Goal: Task Accomplishment & Management: Complete application form

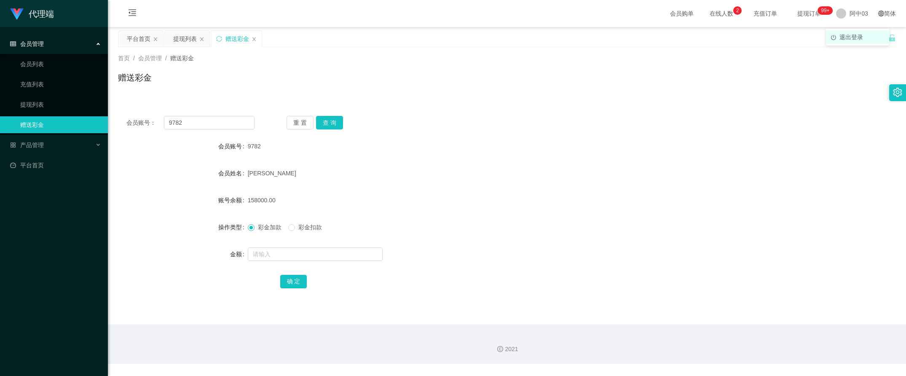
click at [851, 41] on li "退出登录" at bounding box center [857, 36] width 63 height 13
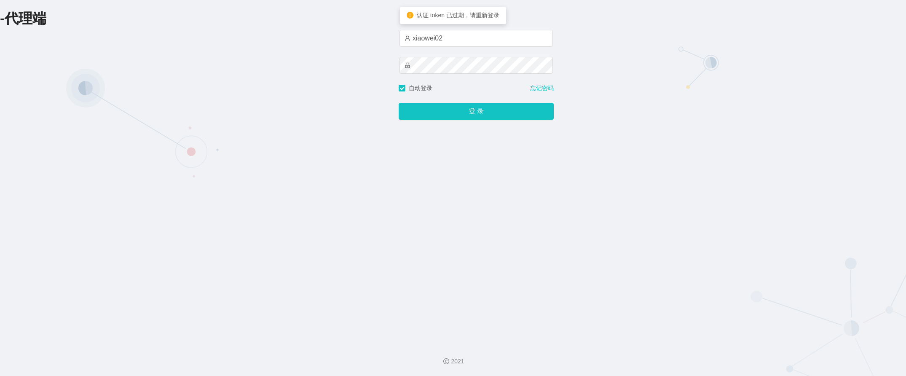
click at [524, 100] on div "登 录" at bounding box center [476, 106] width 155 height 27
click at [519, 106] on button "登 录" at bounding box center [476, 111] width 155 height 17
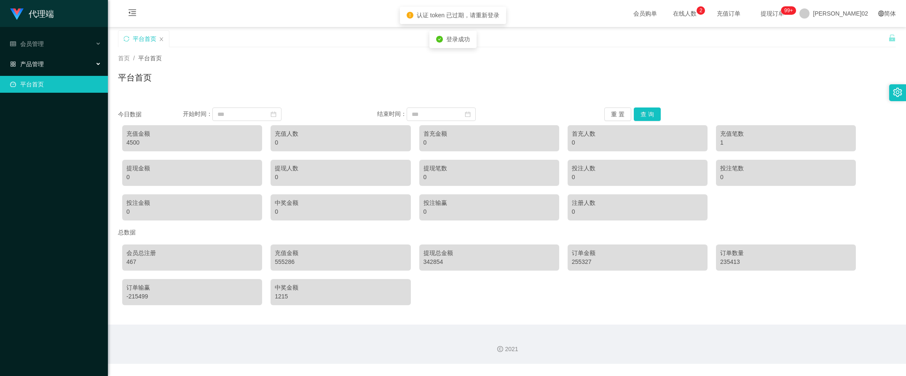
click at [78, 64] on div "产品管理" at bounding box center [54, 64] width 108 height 17
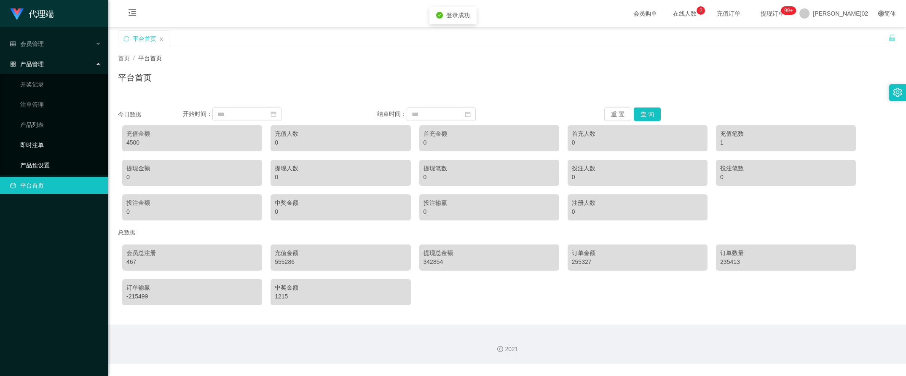
click at [51, 161] on link "产品预设置" at bounding box center [60, 165] width 81 height 17
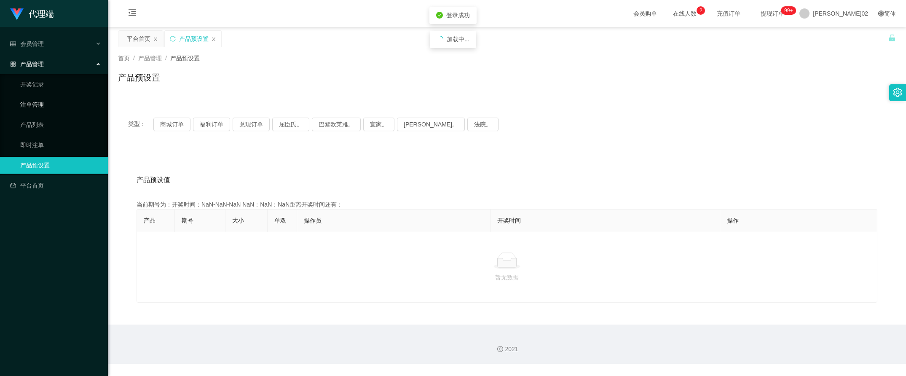
click at [35, 95] on ul "开奖记录 注单管理 产品列表 即时注单 产品预设置" at bounding box center [54, 124] width 108 height 101
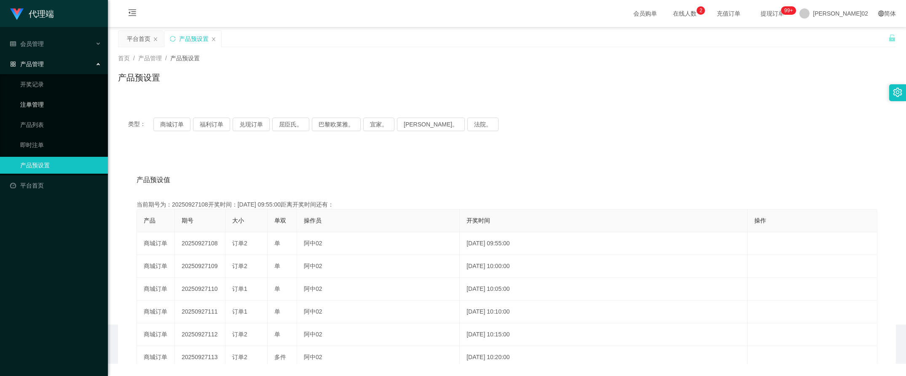
click at [34, 101] on link "注单管理" at bounding box center [60, 104] width 81 height 17
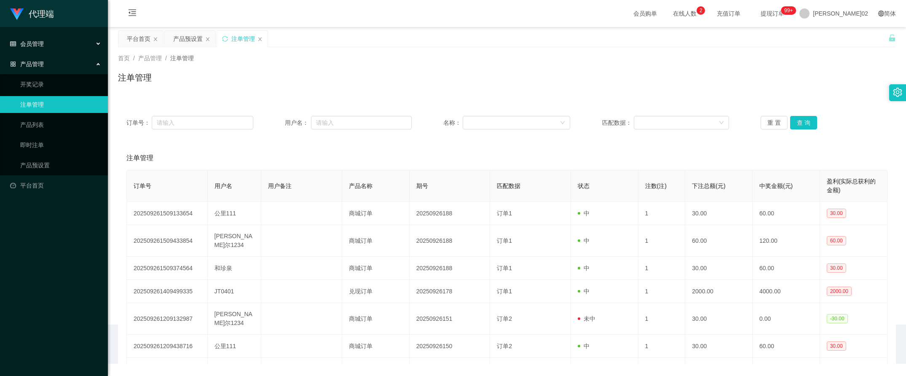
click at [53, 44] on div "会员管理" at bounding box center [54, 43] width 108 height 17
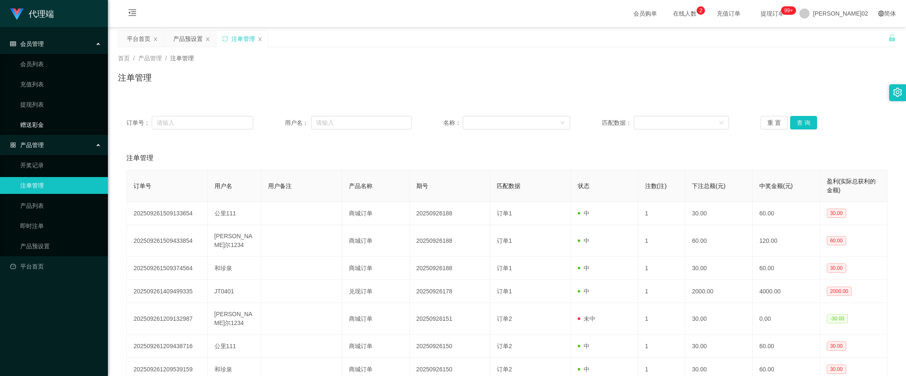
click at [32, 123] on link "赠送彩金" at bounding box center [60, 124] width 81 height 17
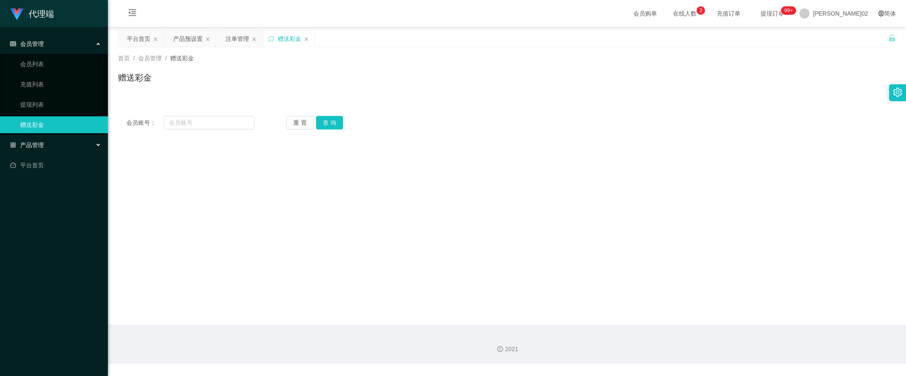
click at [39, 138] on div "产品管理" at bounding box center [54, 145] width 108 height 17
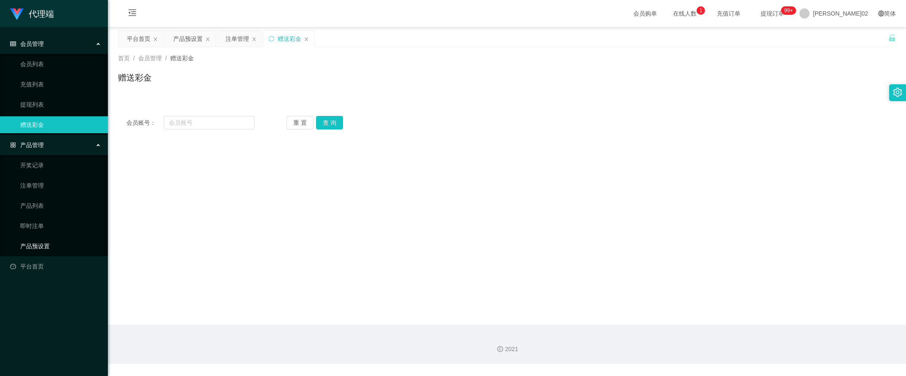
click at [35, 242] on link "产品预设置" at bounding box center [60, 246] width 81 height 17
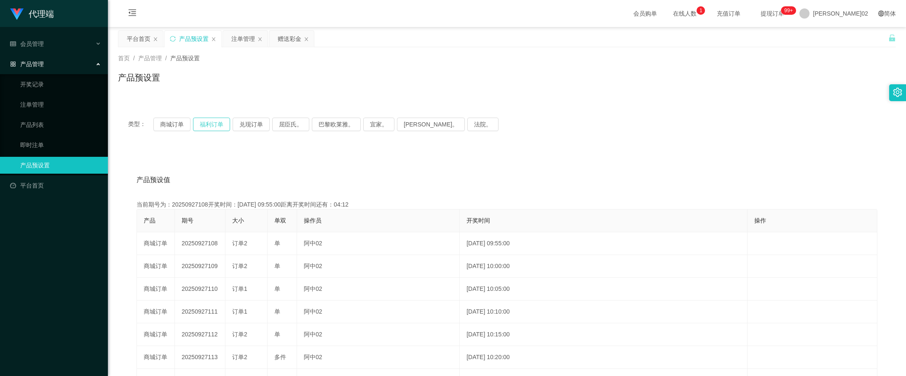
click at [201, 123] on button "福利订单" at bounding box center [211, 124] width 37 height 13
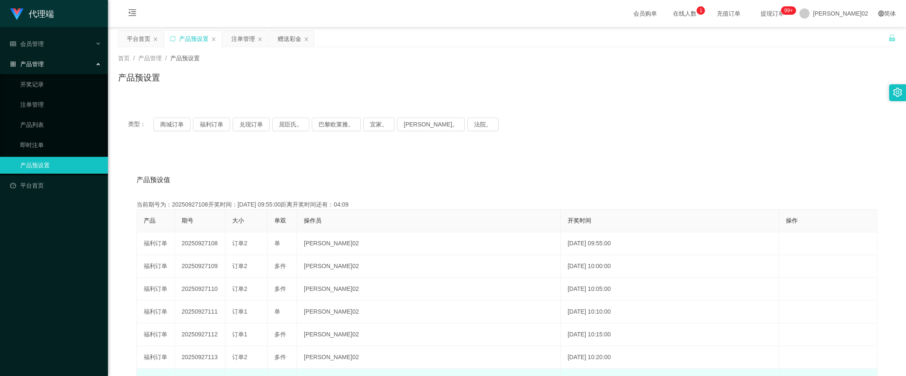
click at [363, 376] on html "代理端 会员管理 会员列表 充值列表 提现列表 赠送彩金 产品管理 开奖记录 注单管理 产品列表 即时注单 产品预设置 平台首页 保存配置 重置配置 整体风格…" at bounding box center [453, 188] width 906 height 376
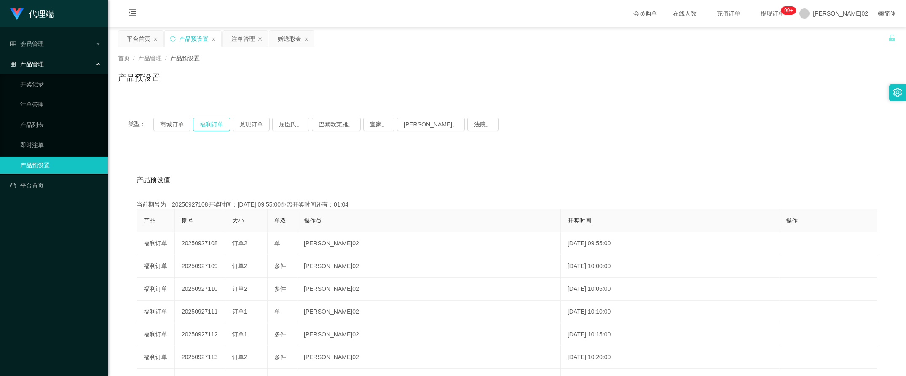
click at [197, 122] on button "福利订单" at bounding box center [211, 124] width 37 height 13
type button "k3tbw"
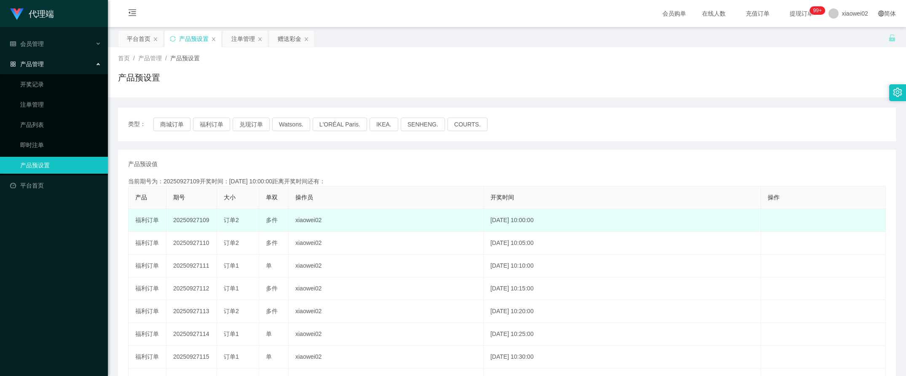
click at [192, 217] on td "20250927109" at bounding box center [192, 220] width 51 height 23
copy td "20250927109"
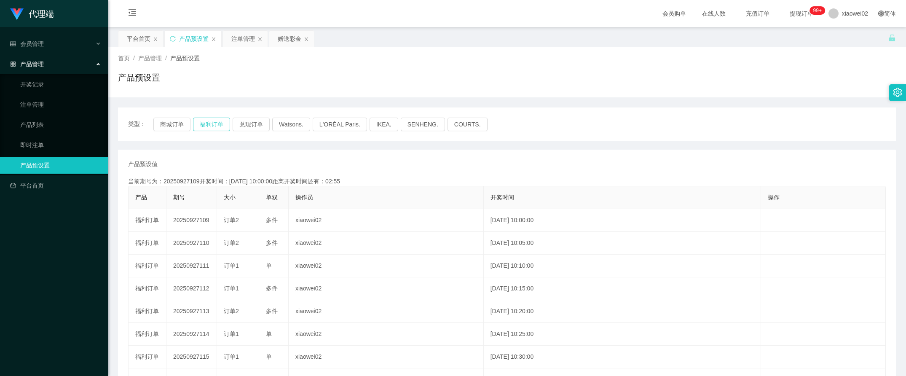
click at [215, 124] on button "福利订单" at bounding box center [211, 124] width 37 height 13
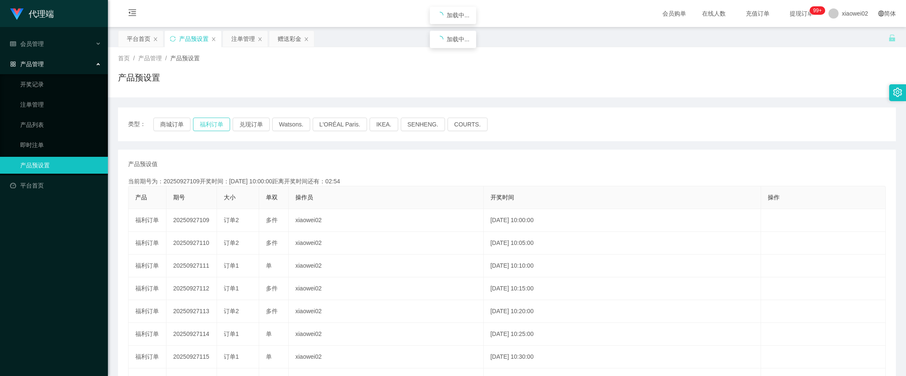
click at [215, 124] on button "福利订单" at bounding box center [211, 124] width 37 height 13
click at [255, 41] on div "注单管理" at bounding box center [245, 39] width 45 height 16
click at [241, 43] on div "注单管理" at bounding box center [243, 39] width 24 height 16
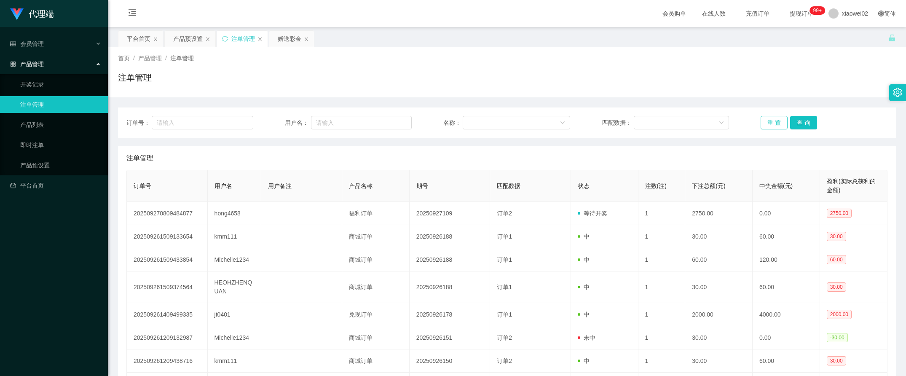
click at [776, 123] on button "重 置" at bounding box center [774, 122] width 27 height 13
click at [766, 97] on div "订单号： 用户名： 名称： 匹配数据： 重 置 查 询 注单管理 订单号 用户名 用户备注 产品名称 期号 匹配数据 状态 注数(注) 下注总额(元) 中奖金…" at bounding box center [507, 287] width 778 height 380
click at [764, 116] on button "重 置" at bounding box center [774, 122] width 27 height 13
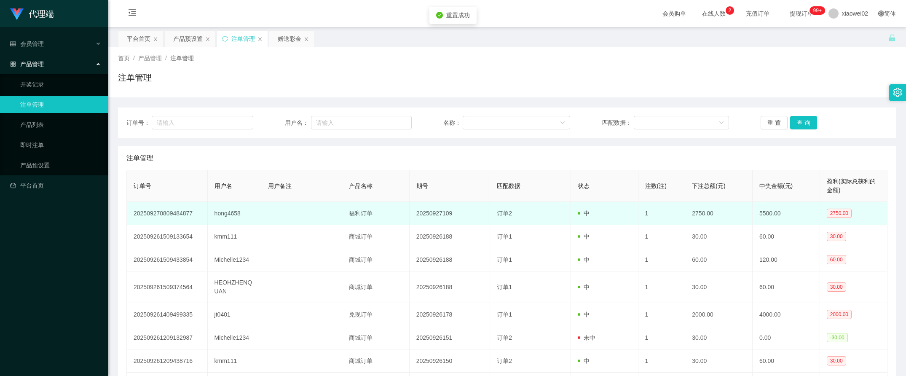
click at [227, 215] on td "hong4658" at bounding box center [235, 213] width 54 height 23
copy td "hong4658"
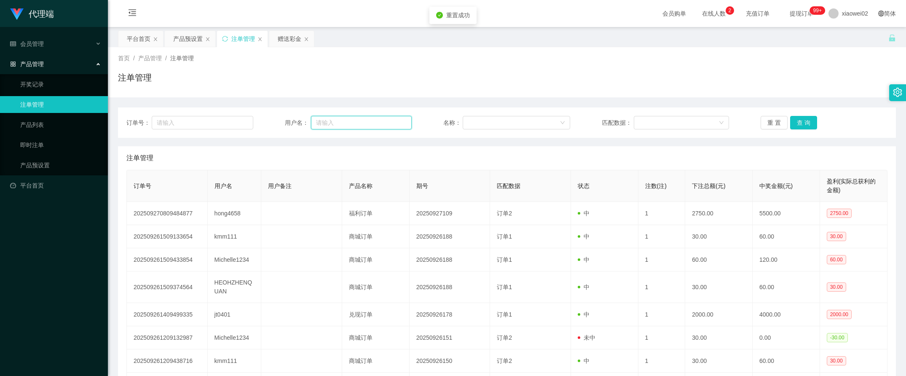
click at [331, 121] on input "text" at bounding box center [361, 122] width 101 height 13
paste input "hong4658"
type input "hong4658"
click at [794, 118] on button "查 询" at bounding box center [803, 122] width 27 height 13
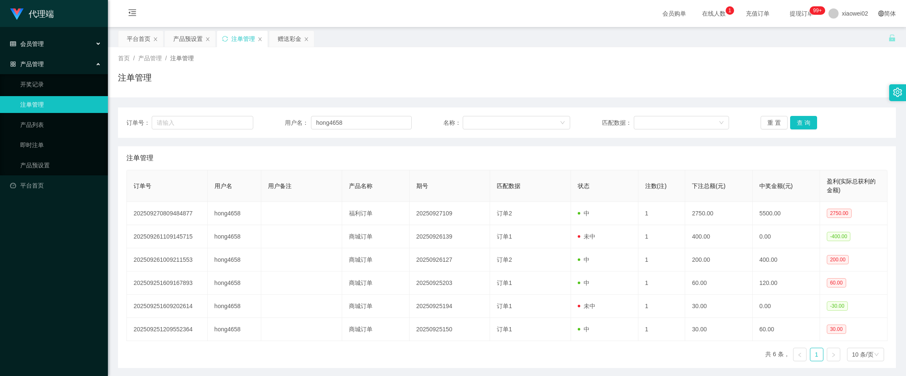
click at [50, 48] on div "会员管理" at bounding box center [54, 43] width 108 height 17
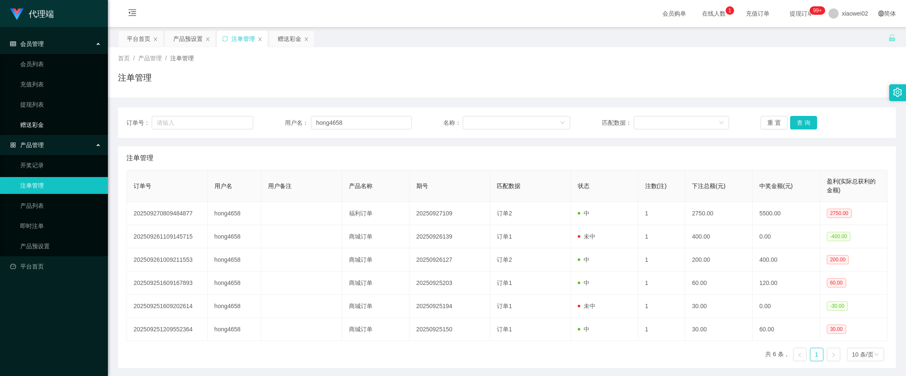
click at [46, 125] on link "赠送彩金" at bounding box center [60, 124] width 81 height 17
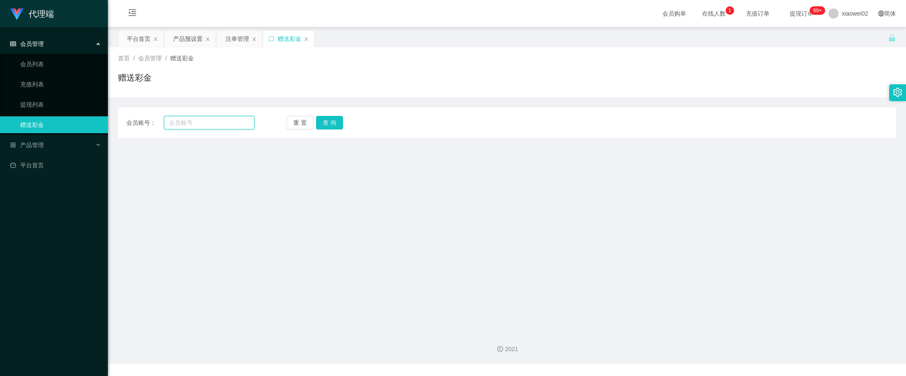
click at [172, 120] on input "text" at bounding box center [209, 122] width 91 height 13
paste input "hong4658"
type input "hong4658"
click at [327, 116] on button "查 询" at bounding box center [329, 122] width 27 height 13
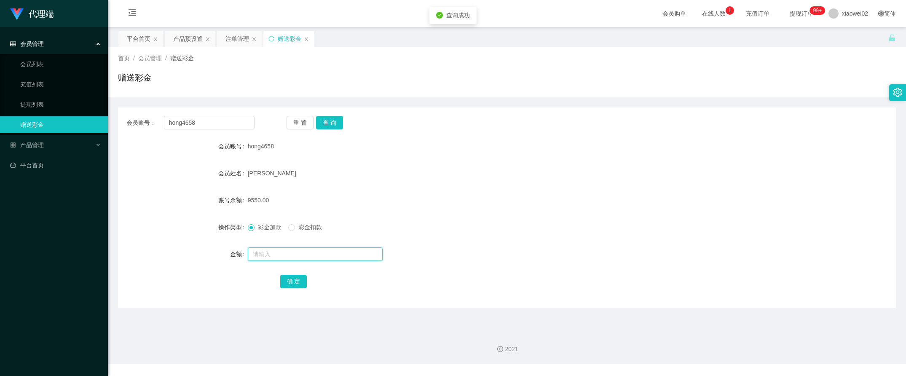
click at [302, 248] on input "text" at bounding box center [315, 253] width 135 height 13
click at [301, 251] on input "text" at bounding box center [315, 253] width 135 height 13
type input "400"
click at [285, 286] on button "确 定" at bounding box center [293, 281] width 27 height 13
click at [562, 274] on div "确 定" at bounding box center [507, 281] width 454 height 17
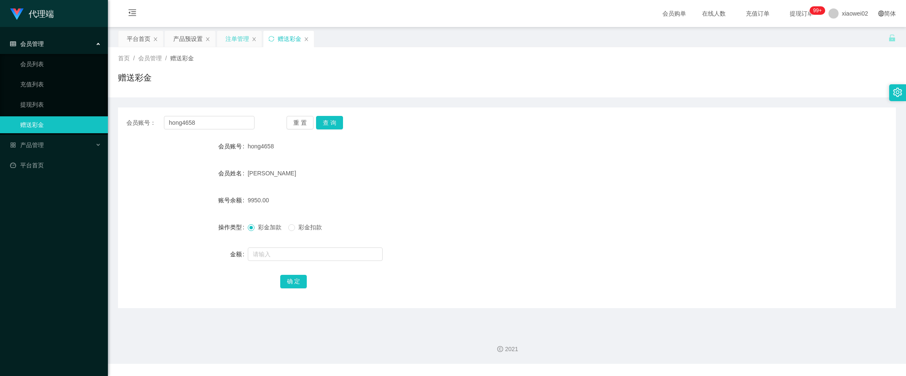
click at [242, 33] on div "注单管理" at bounding box center [238, 39] width 24 height 16
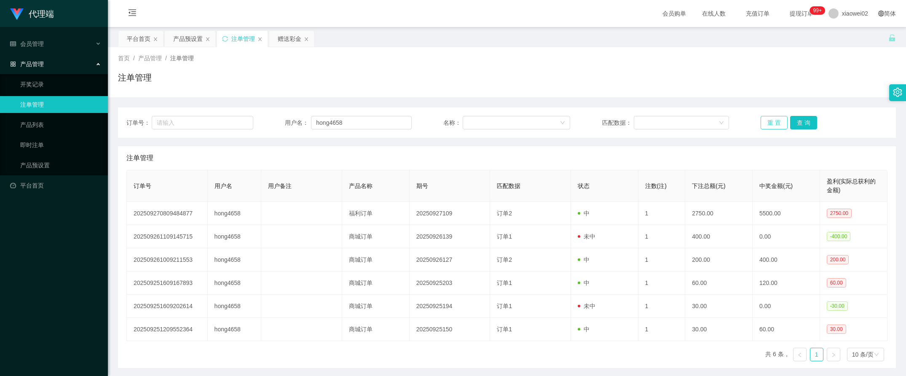
click at [769, 129] on button "重 置" at bounding box center [774, 122] width 27 height 13
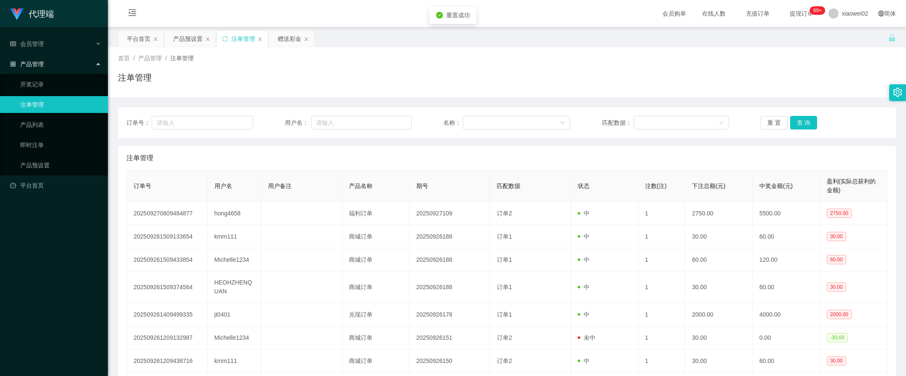
click at [773, 83] on div "注单管理" at bounding box center [507, 80] width 778 height 19
click at [292, 37] on div "赠送彩金" at bounding box center [290, 39] width 24 height 16
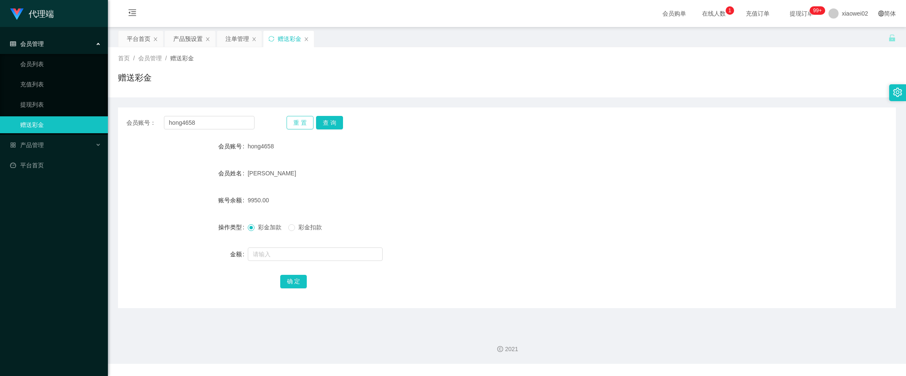
click at [304, 122] on button "重 置" at bounding box center [300, 122] width 27 height 13
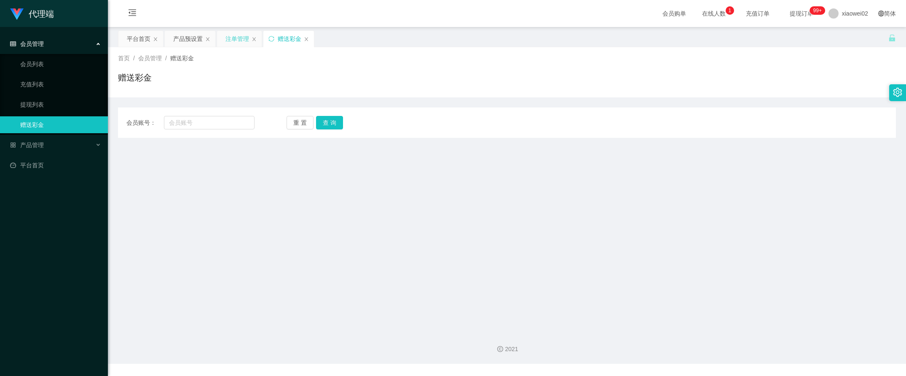
click at [239, 43] on div "注单管理" at bounding box center [238, 39] width 24 height 16
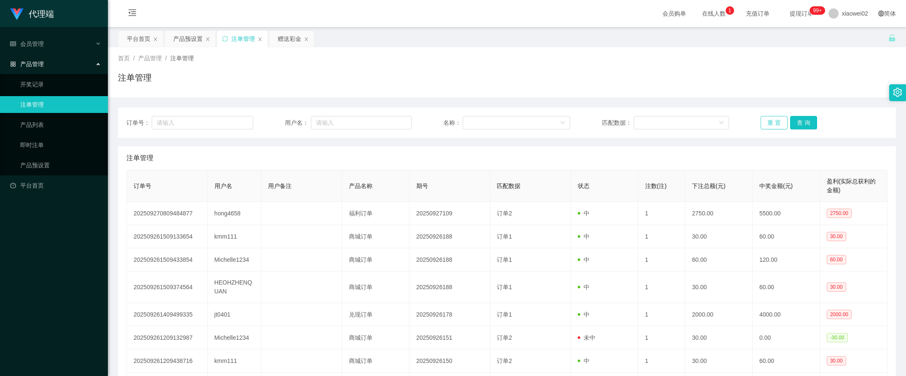
click at [774, 119] on button "重 置" at bounding box center [774, 122] width 27 height 13
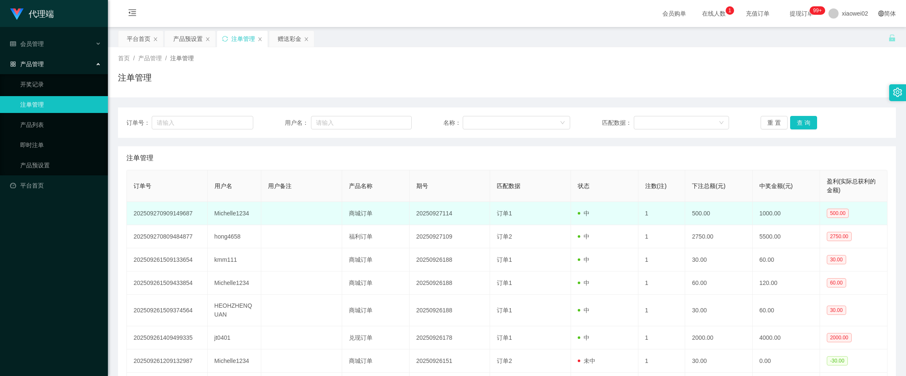
click at [252, 211] on td "Michelle1234" at bounding box center [235, 213] width 54 height 23
click at [241, 211] on td "Michelle1234" at bounding box center [235, 213] width 54 height 23
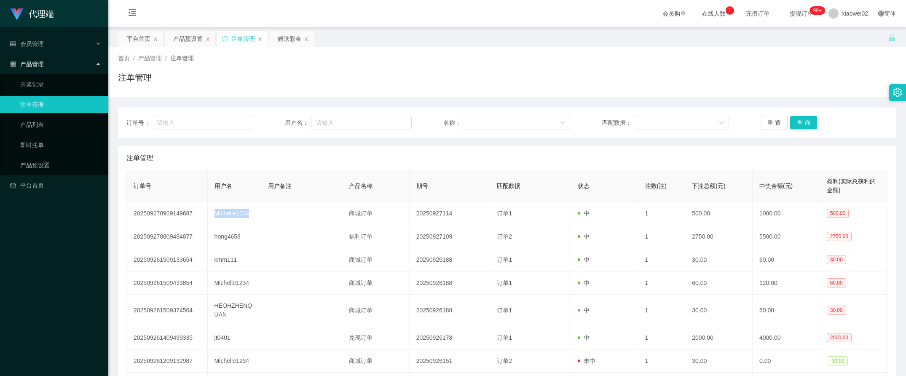
copy td "Michelle1234"
click at [294, 42] on div "赠送彩金" at bounding box center [290, 39] width 24 height 16
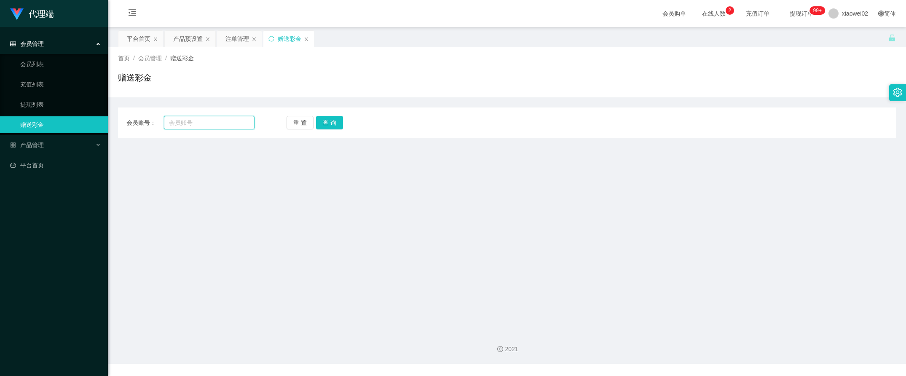
click at [211, 121] on input "text" at bounding box center [209, 122] width 91 height 13
paste input "Michelle1234"
type input "Michelle1234"
click at [318, 121] on button "查 询" at bounding box center [329, 122] width 27 height 13
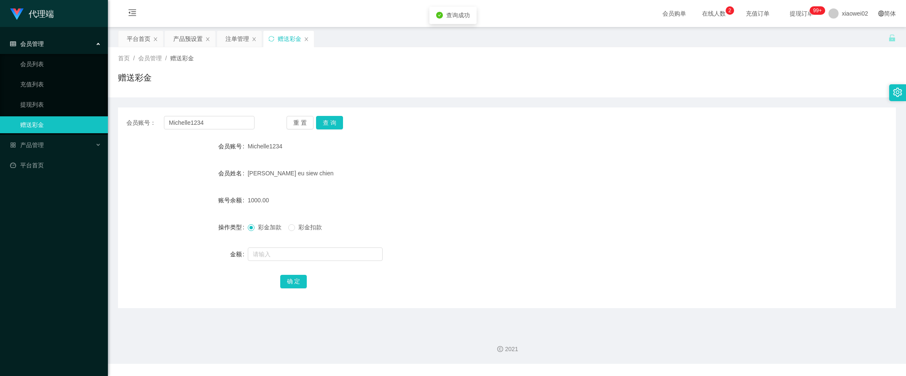
click at [321, 171] on div "[PERSON_NAME] eu siew chien" at bounding box center [475, 173] width 454 height 17
click at [322, 110] on div "会员账号： Michelle1234 重 置 查 询 会员账号 Michelle1234 会员姓名 [PERSON_NAME] eu siew chien 账…" at bounding box center [507, 207] width 778 height 201
click at [324, 123] on button "查 询" at bounding box center [329, 122] width 27 height 13
click at [374, 157] on form "会员账号 Michelle1234 会员姓名 [PERSON_NAME] siew chien 账号余额 1000.00 操作类型 彩金加款 彩金扣款 金额 …" at bounding box center [507, 214] width 778 height 152
